Goal: Task Accomplishment & Management: Manage account settings

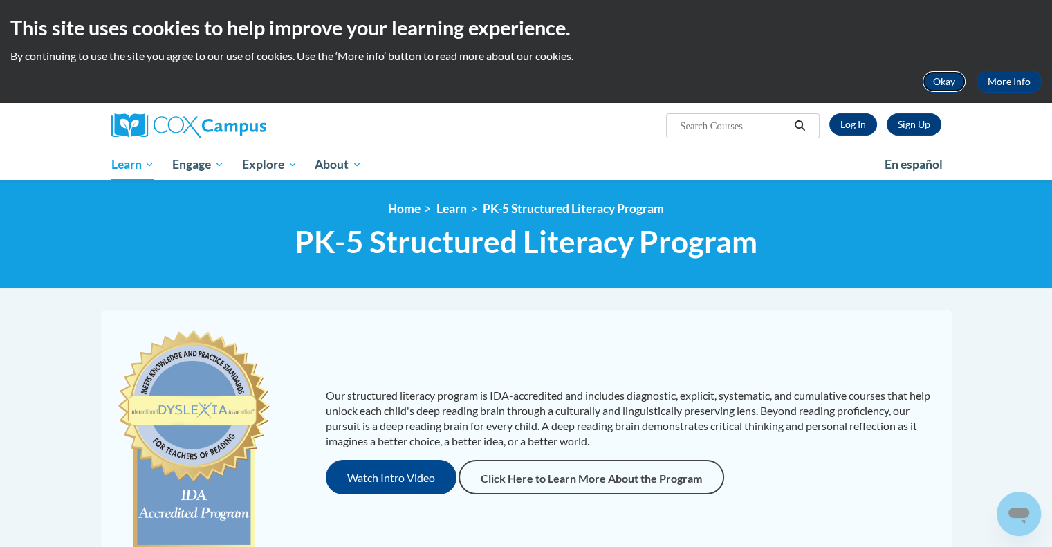
click at [944, 82] on button "Okay" at bounding box center [944, 82] width 44 height 22
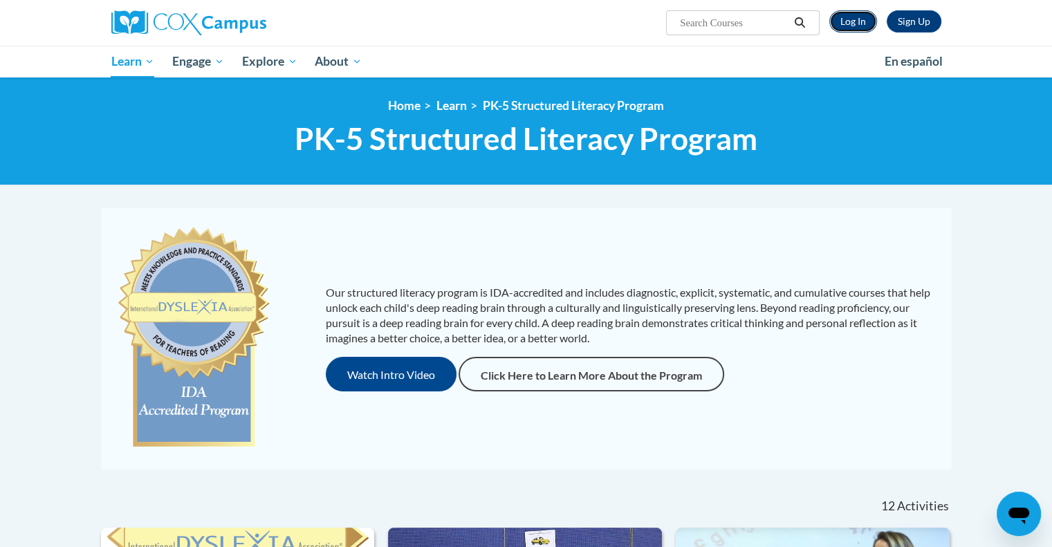
click at [861, 19] on link "Log In" at bounding box center [853, 21] width 48 height 22
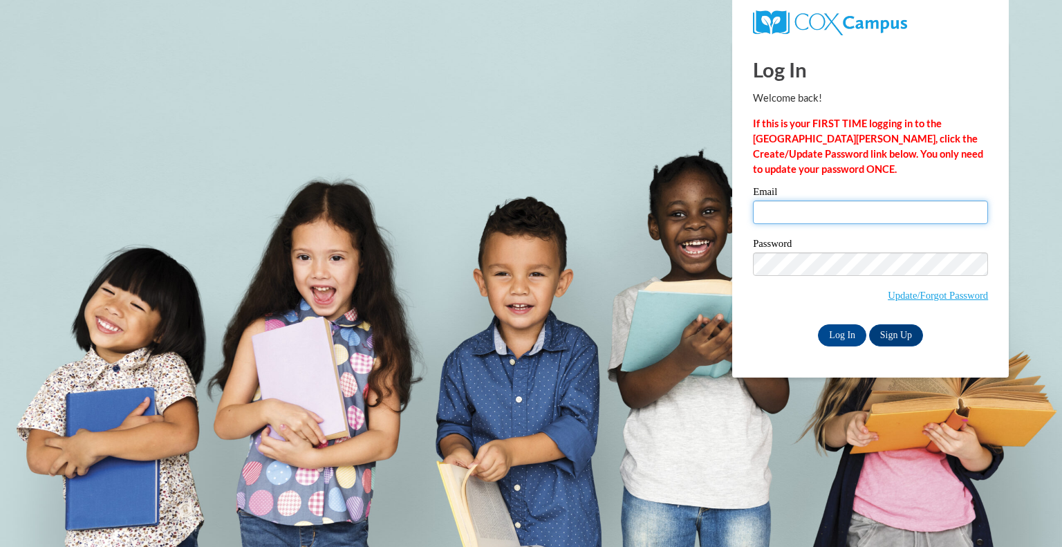
click at [824, 215] on input "Email" at bounding box center [870, 213] width 235 height 24
type input "[EMAIL_ADDRESS][DOMAIN_NAME]"
click at [803, 212] on input "cbeaman@cesa8.org" at bounding box center [870, 213] width 235 height 24
click at [786, 217] on input "Email" at bounding box center [870, 213] width 235 height 24
type input "[EMAIL_ADDRESS][DOMAIN_NAME]"
